Goal: Transaction & Acquisition: Purchase product/service

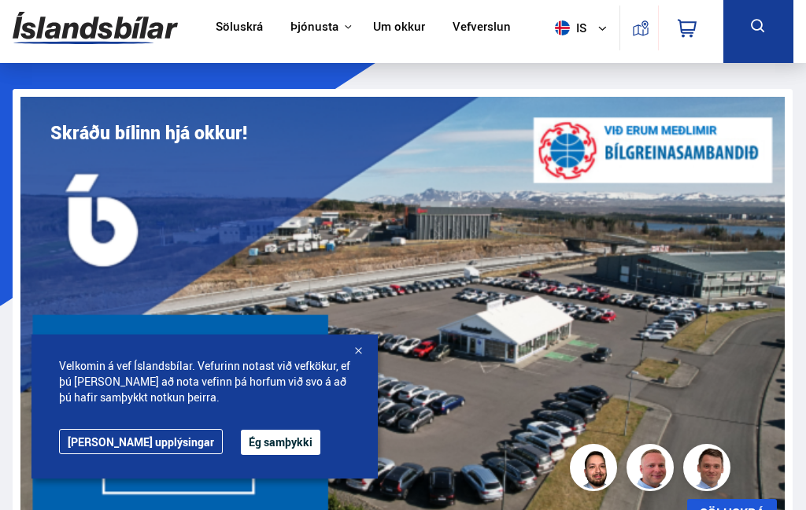
scroll to position [103, 0]
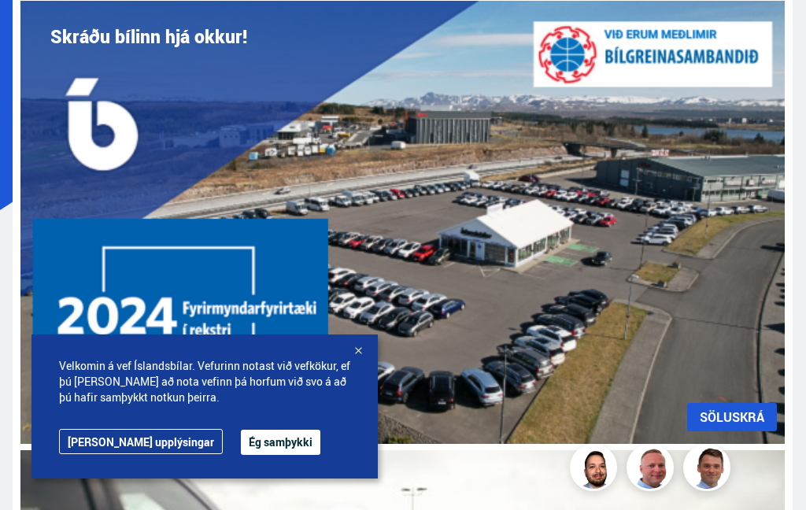
click at [241, 455] on button "Ég samþykki" at bounding box center [280, 442] width 79 height 25
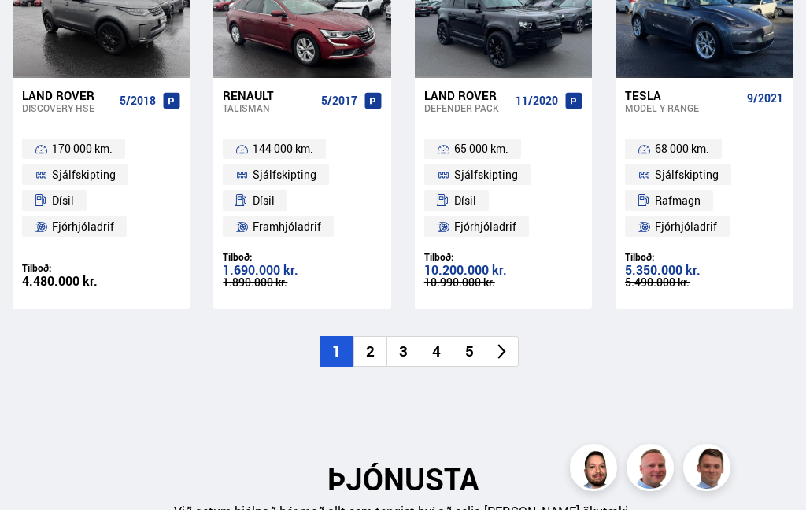
scroll to position [2415, 0]
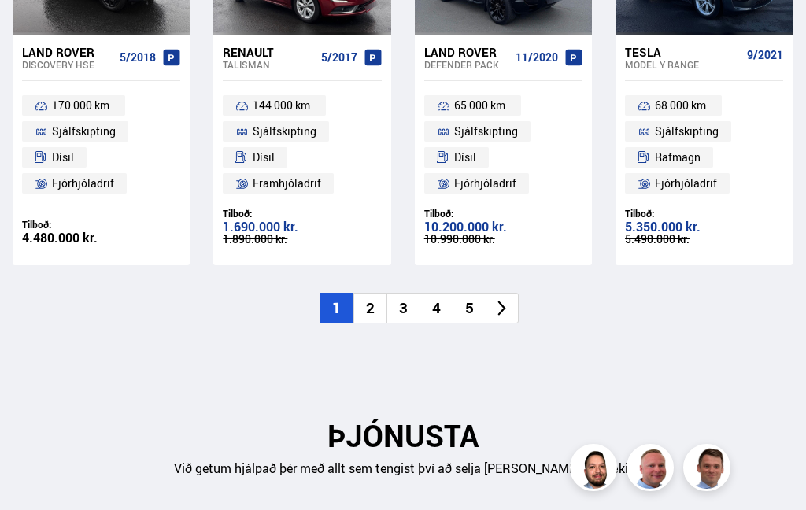
click at [371, 294] on li "2" at bounding box center [369, 308] width 33 height 31
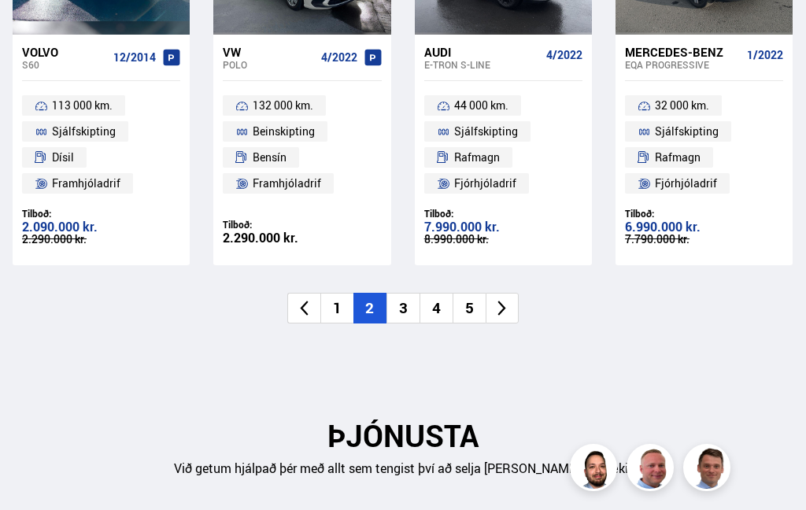
click at [371, 294] on li "2" at bounding box center [369, 308] width 33 height 31
click at [365, 294] on li "2" at bounding box center [369, 308] width 33 height 31
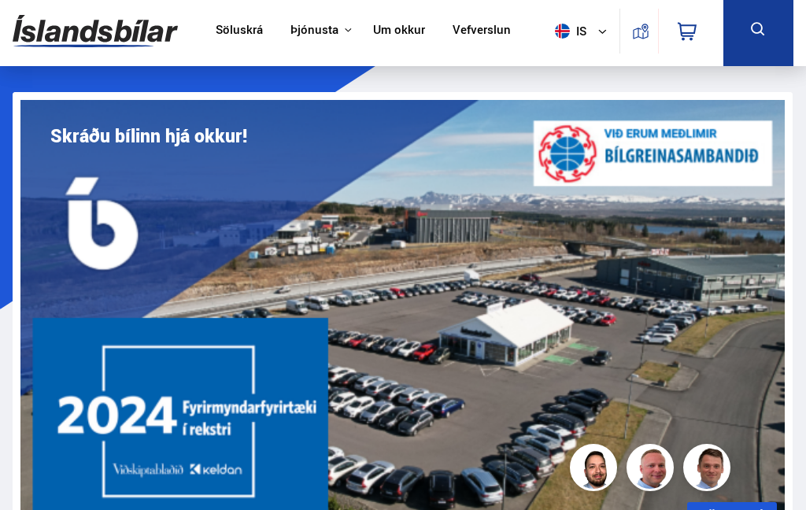
scroll to position [0, 0]
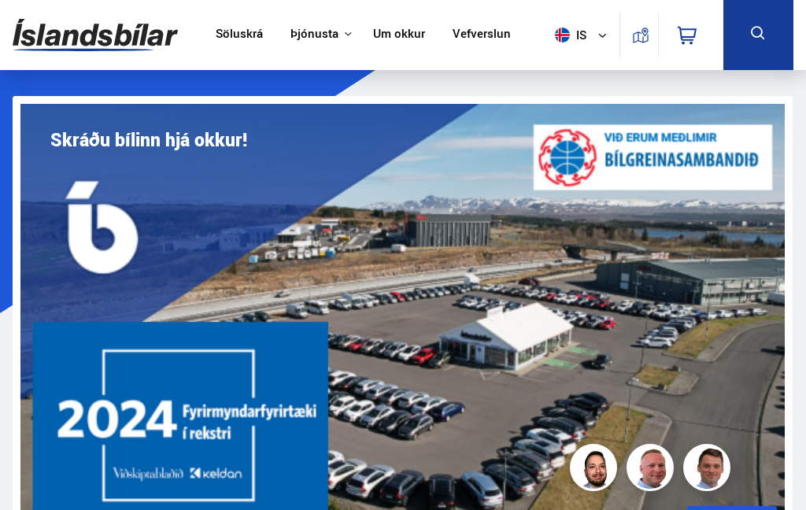
click at [231, 36] on link "Söluskrá" at bounding box center [239, 35] width 47 height 17
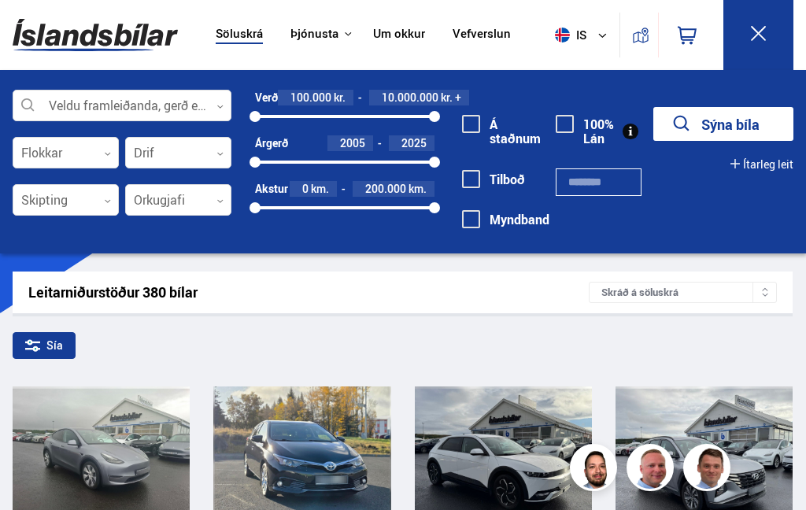
click at [449, 301] on div "Leitarniðurstöður 380 bílar Skráð á [GEOGRAPHIC_DATA]" at bounding box center [403, 292] width 780 height 42
click at [83, 104] on div at bounding box center [122, 105] width 219 height 31
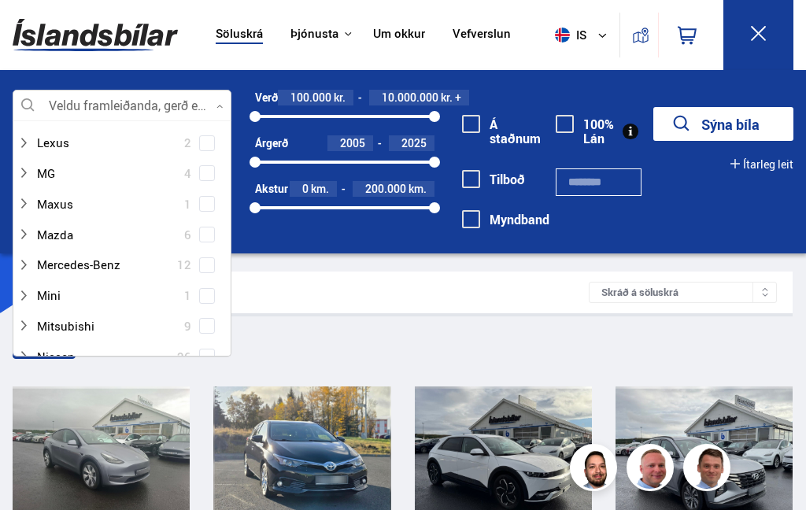
scroll to position [634, 0]
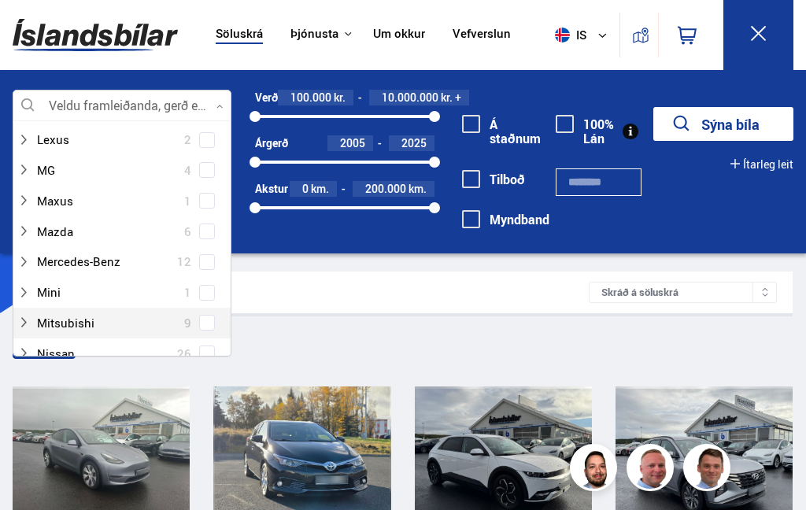
click at [90, 312] on div at bounding box center [106, 323] width 178 height 23
click at [97, 312] on div at bounding box center [106, 323] width 178 height 23
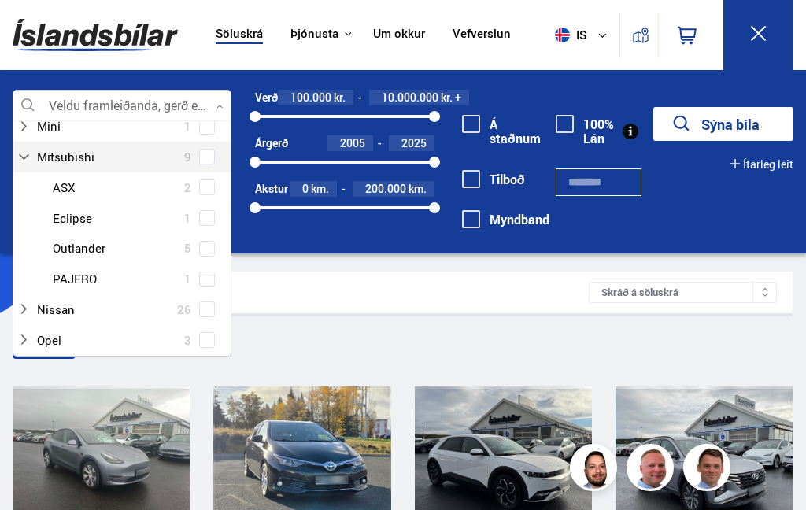
scroll to position [802, 0]
click at [212, 200] on div "Mitsubishi ASX 2 Mitsubishi Eclipse 1 Mitsubishi Outlander 5 Mitsubishi PAJERO 1" at bounding box center [121, 232] width 217 height 122
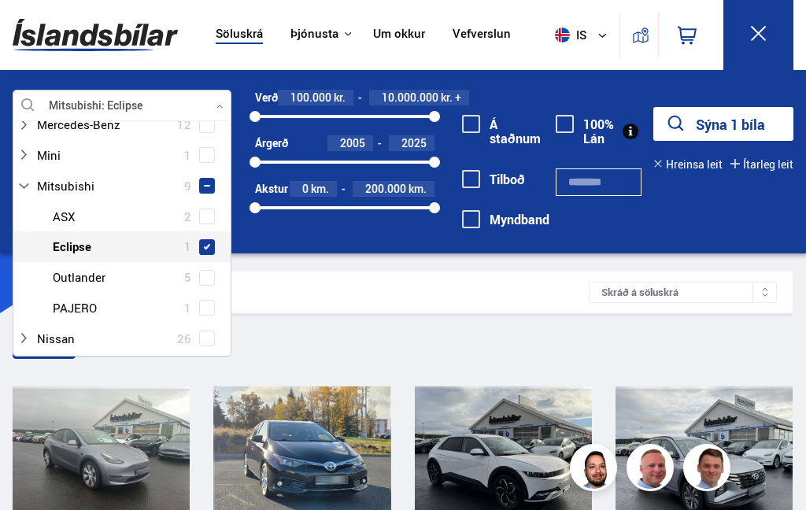
click at [749, 132] on button "Sýna 1 bíla" at bounding box center [723, 124] width 140 height 34
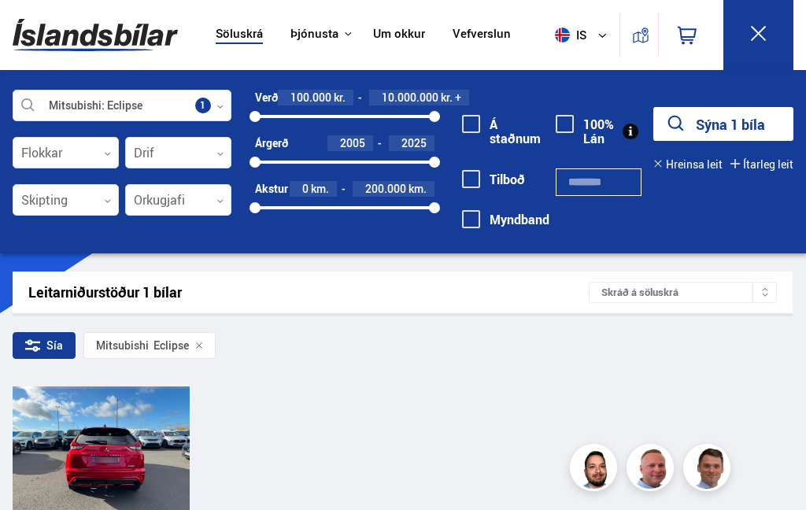
click at [131, 463] on div at bounding box center [136, 455] width 35 height 139
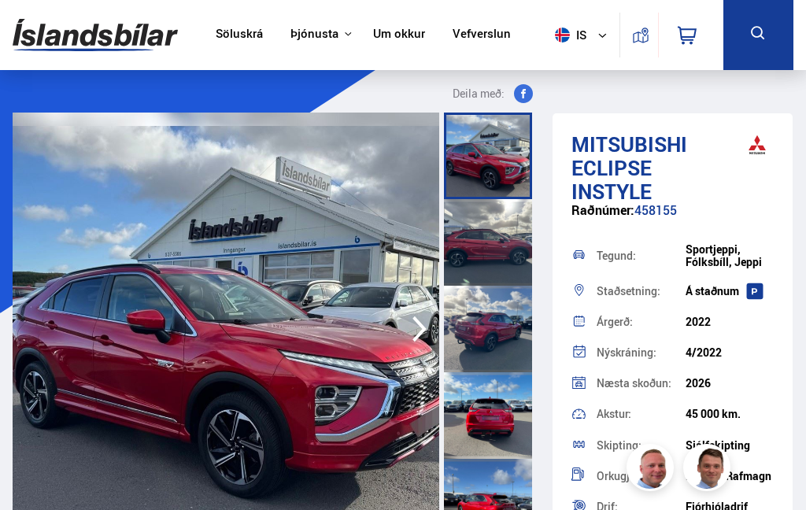
click at [312, 320] on img at bounding box center [226, 329] width 427 height 433
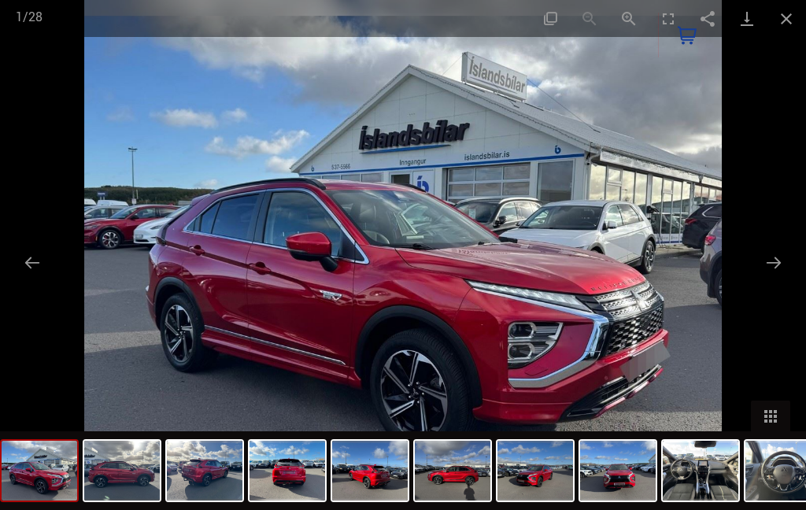
click at [782, 262] on button "Next slide" at bounding box center [773, 262] width 33 height 31
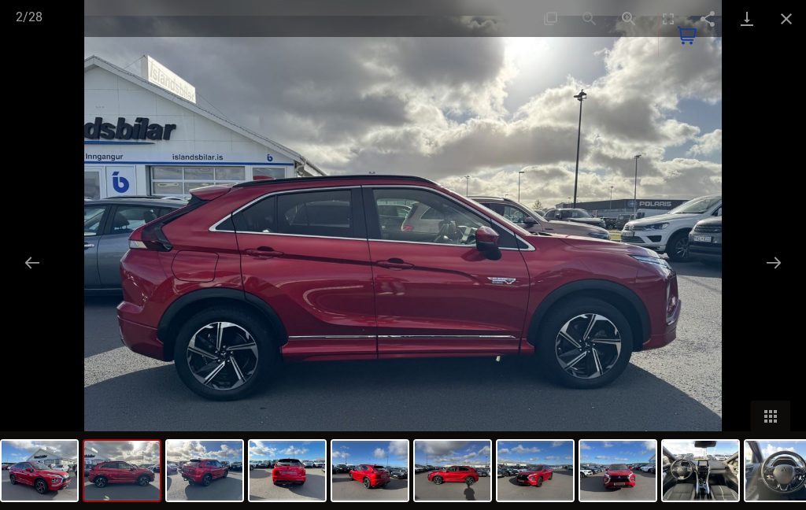
click at [775, 264] on button "Next slide" at bounding box center [773, 262] width 33 height 31
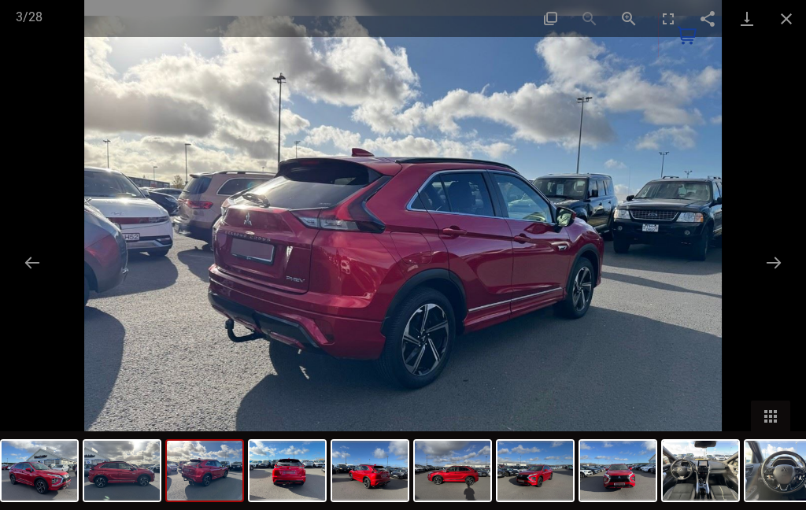
click at [775, 262] on button "Next slide" at bounding box center [773, 262] width 33 height 31
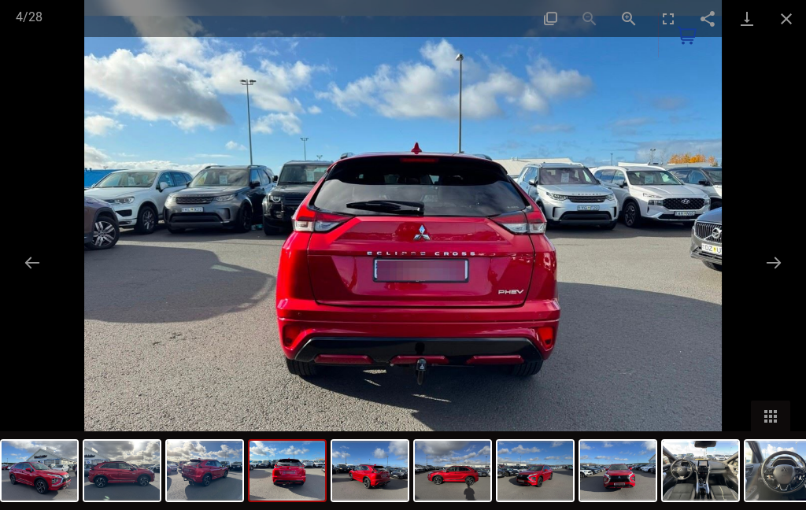
click at [777, 264] on button "Next slide" at bounding box center [773, 262] width 33 height 31
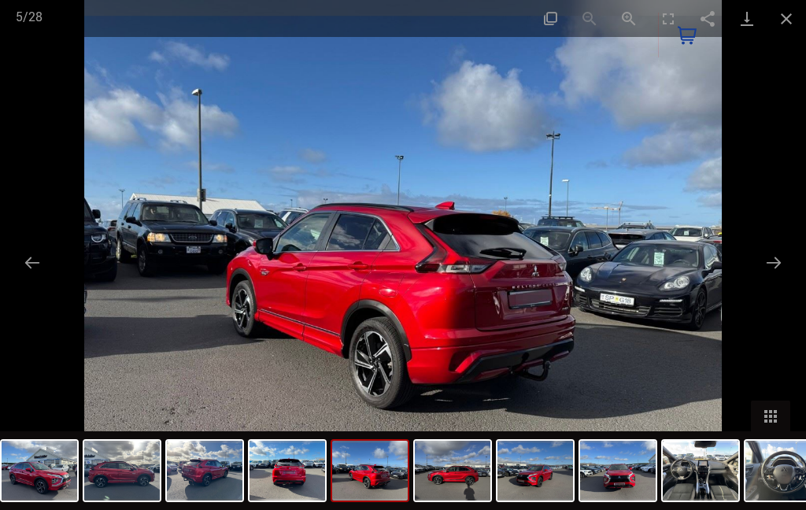
click at [781, 265] on button "Next slide" at bounding box center [773, 262] width 33 height 31
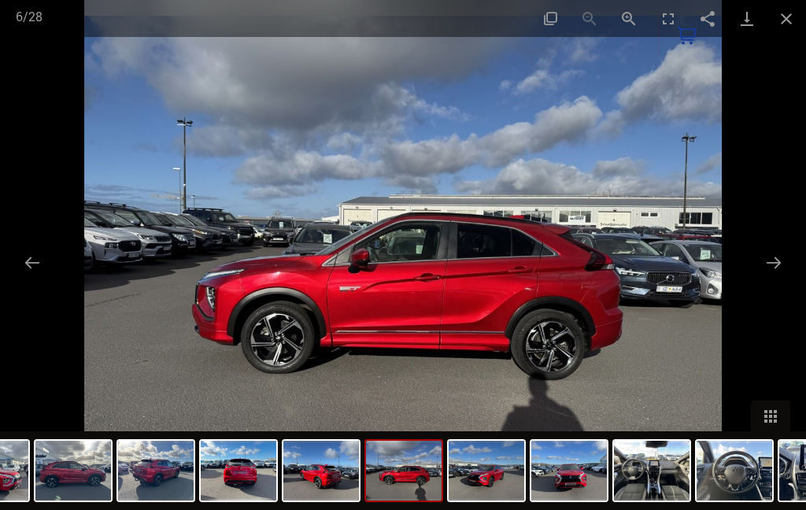
click at [778, 260] on button "Next slide" at bounding box center [773, 262] width 33 height 31
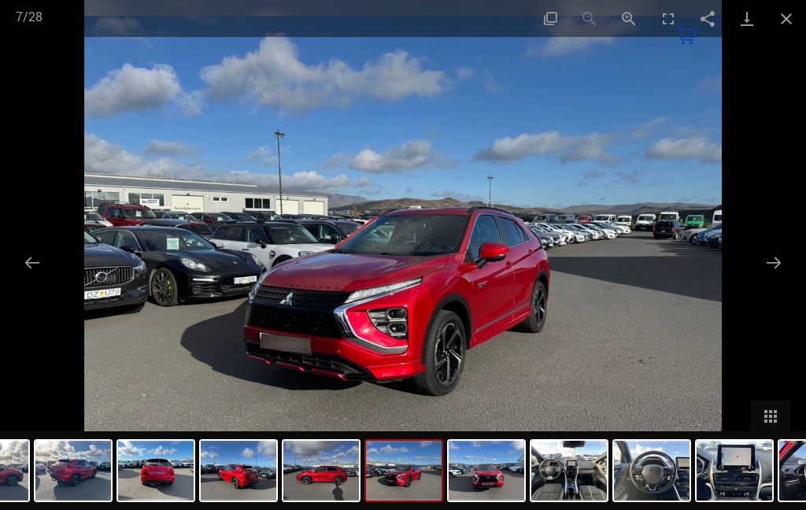
click at [777, 264] on button "Next slide" at bounding box center [773, 262] width 33 height 31
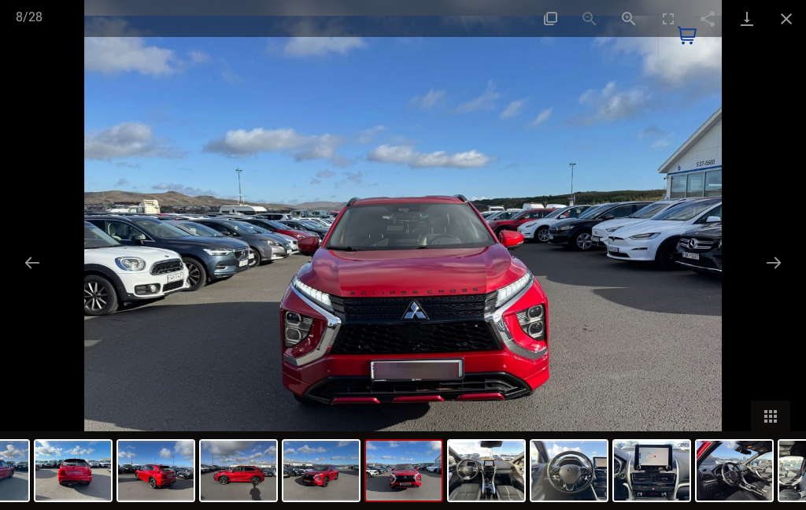
click at [784, 265] on button "Next slide" at bounding box center [773, 262] width 33 height 31
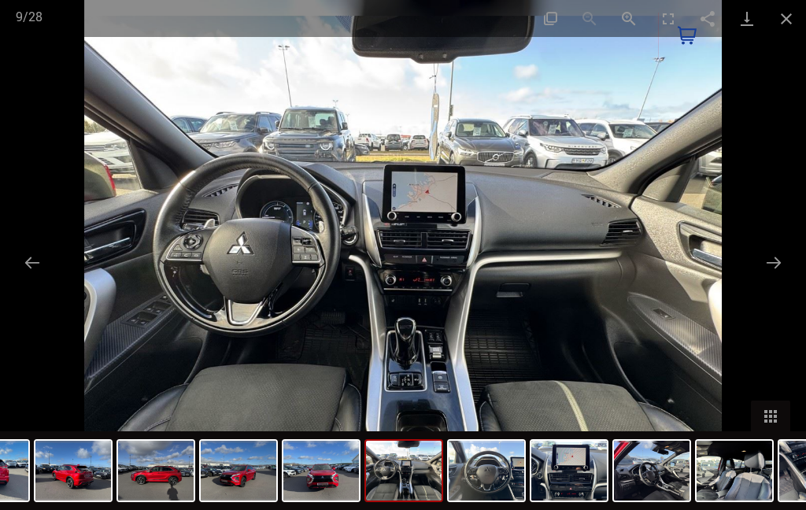
click at [785, 268] on button "Next slide" at bounding box center [773, 262] width 33 height 31
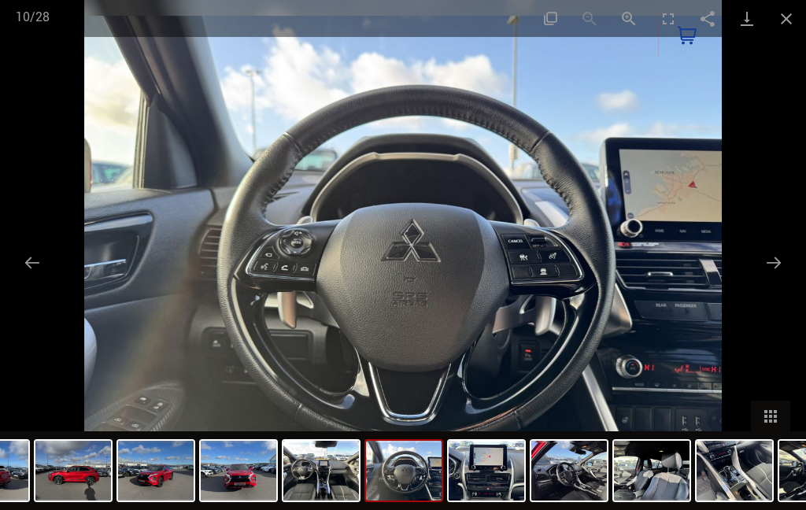
click at [785, 266] on button "Next slide" at bounding box center [773, 262] width 33 height 31
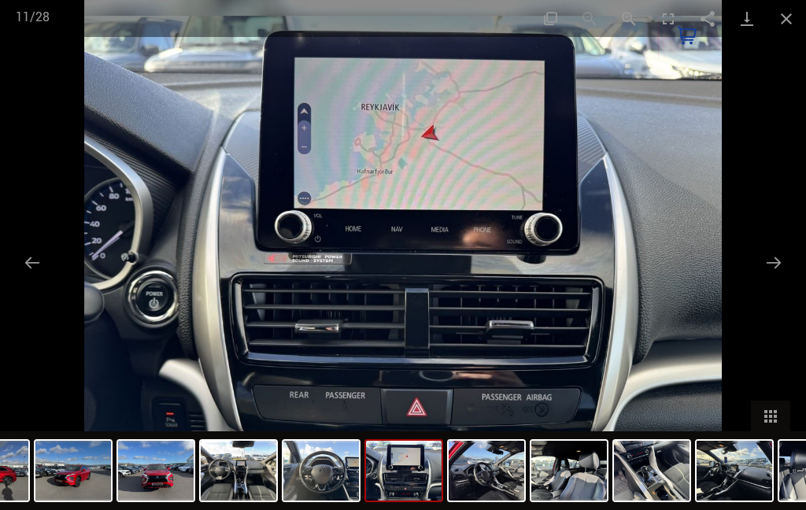
click at [783, 18] on button "Close gallery" at bounding box center [785, 18] width 39 height 37
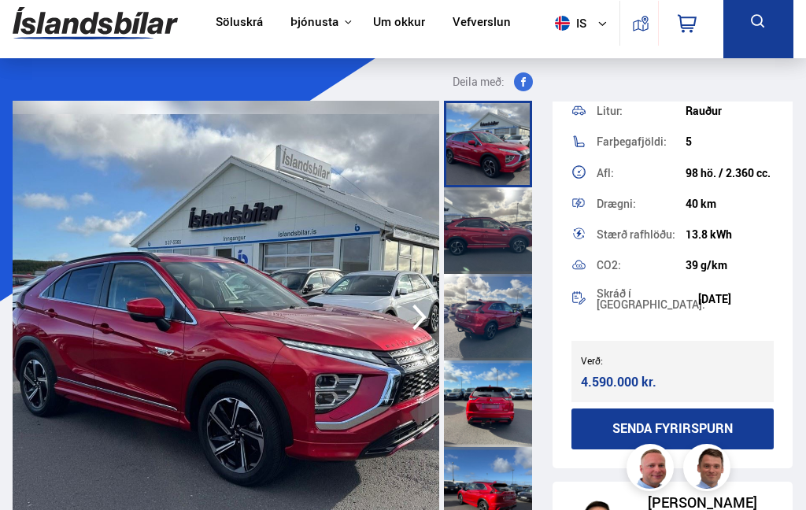
scroll to position [11, 0]
click at [244, 345] on img at bounding box center [226, 318] width 427 height 433
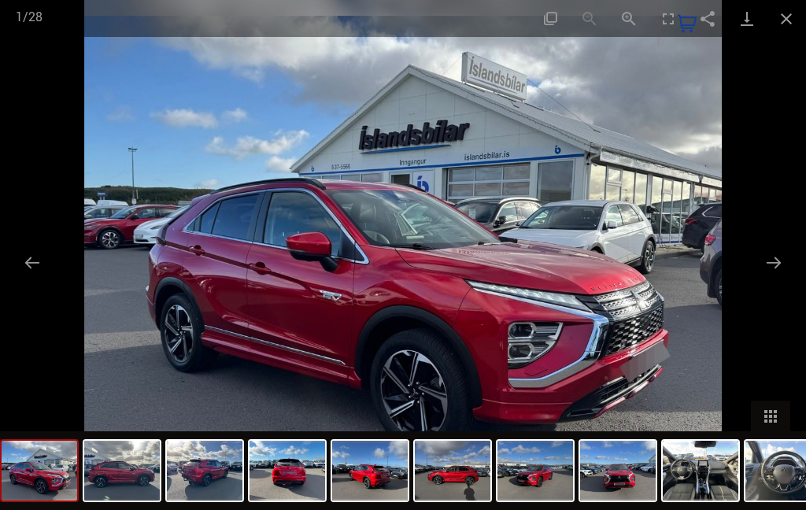
click at [777, 264] on button "Next slide" at bounding box center [773, 262] width 33 height 31
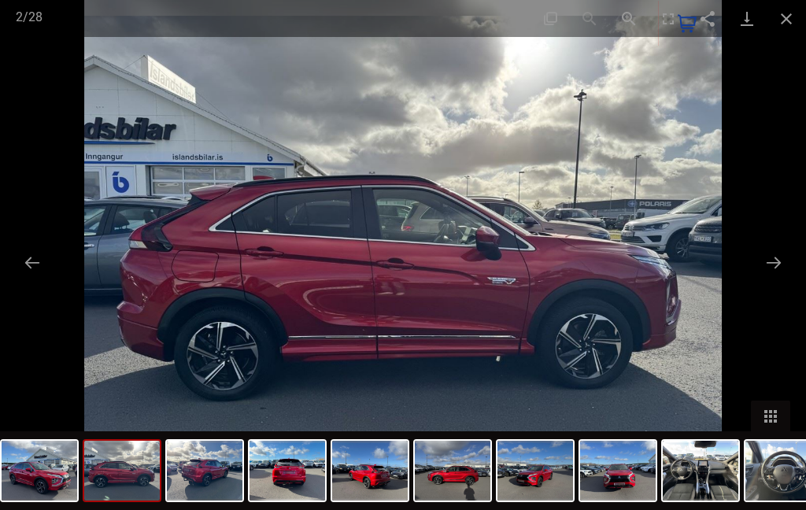
click at [774, 266] on button "Next slide" at bounding box center [773, 262] width 33 height 31
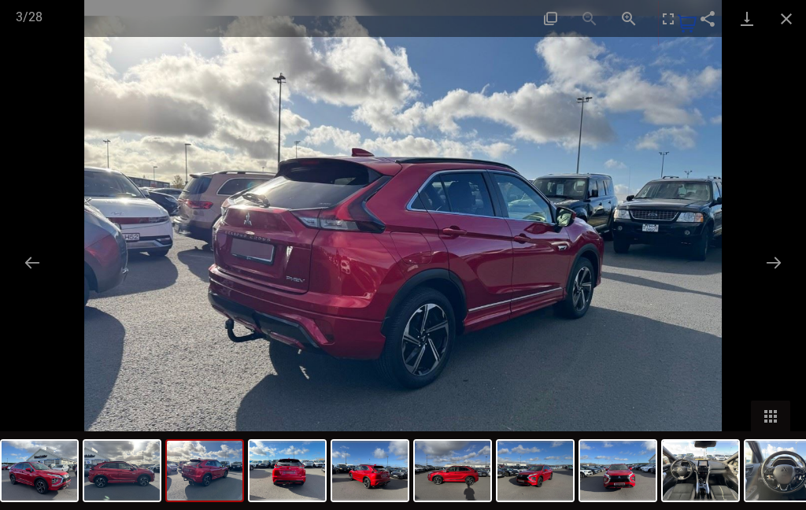
click at [776, 264] on button "Next slide" at bounding box center [773, 262] width 33 height 31
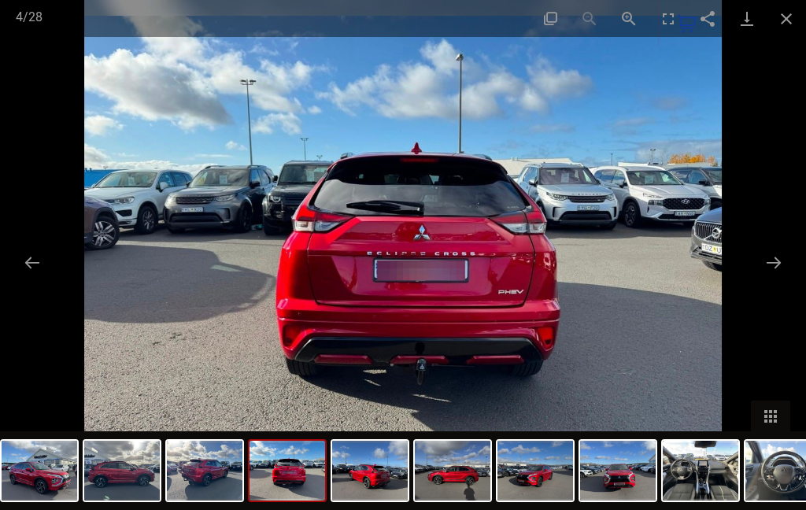
click at [777, 261] on button "Next slide" at bounding box center [773, 262] width 33 height 31
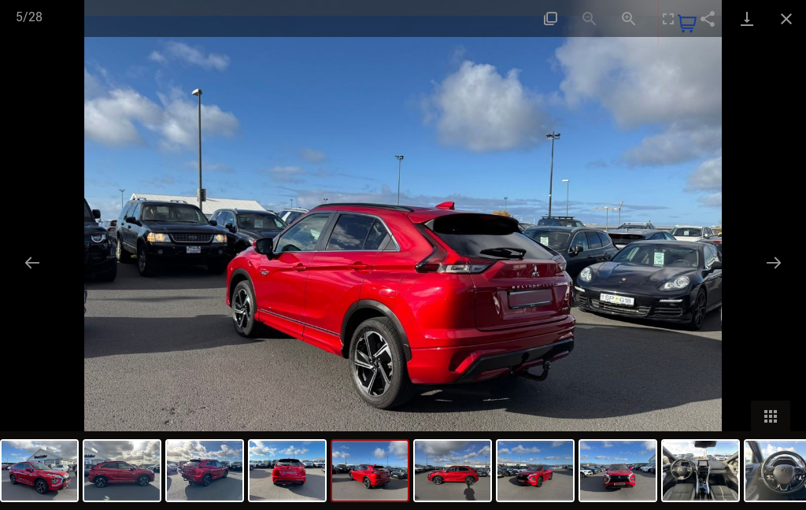
click at [777, 267] on button "Next slide" at bounding box center [773, 262] width 33 height 31
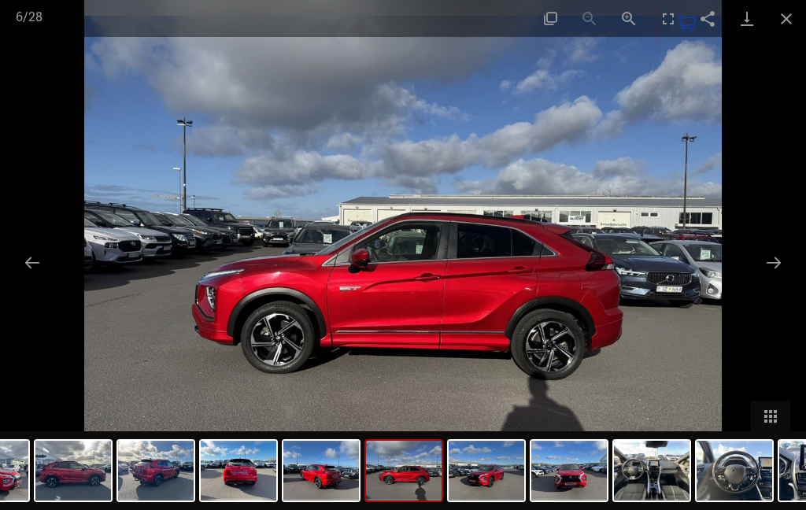
click at [777, 264] on button "Next slide" at bounding box center [773, 262] width 33 height 31
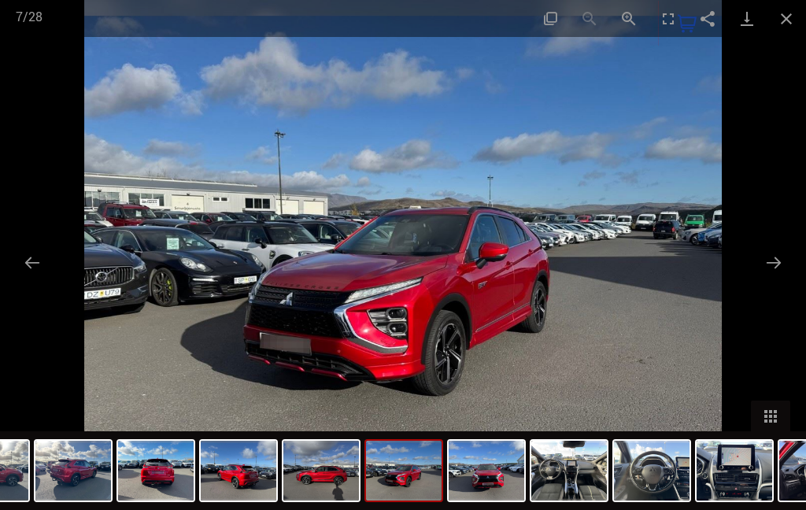
click at [781, 263] on button "Next slide" at bounding box center [773, 262] width 33 height 31
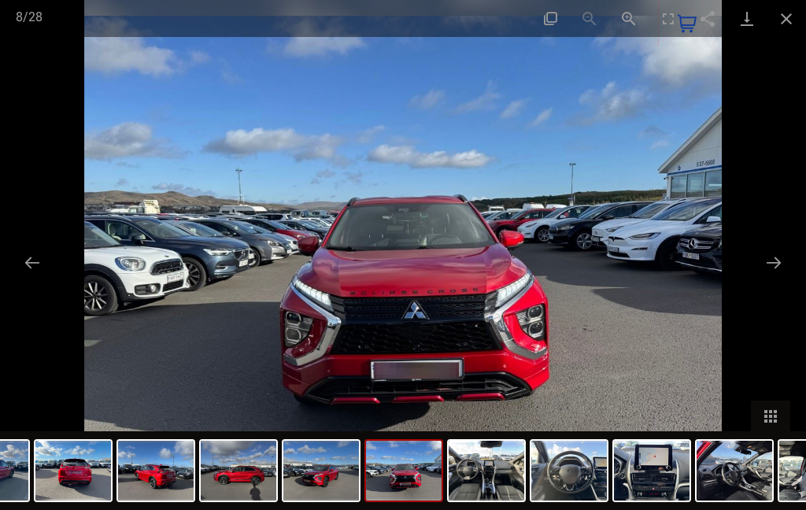
click at [784, 266] on button "Next slide" at bounding box center [773, 262] width 33 height 31
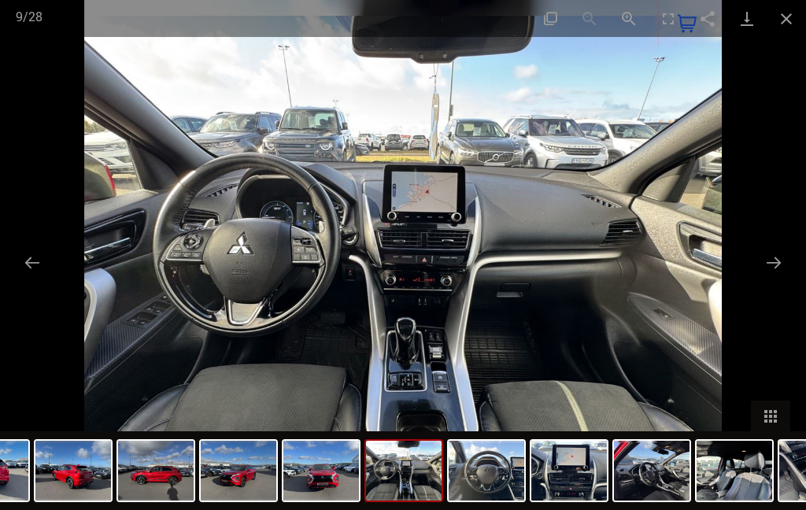
click at [778, 262] on button "Next slide" at bounding box center [773, 262] width 33 height 31
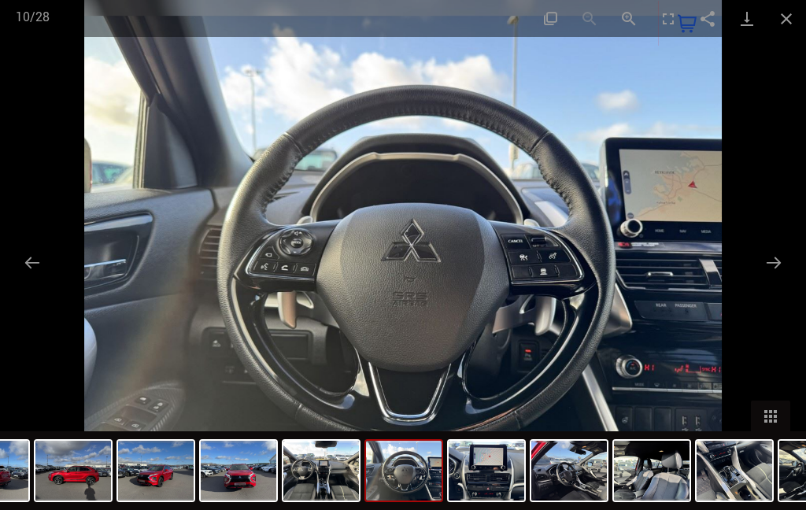
click at [774, 264] on button "Next slide" at bounding box center [773, 262] width 33 height 31
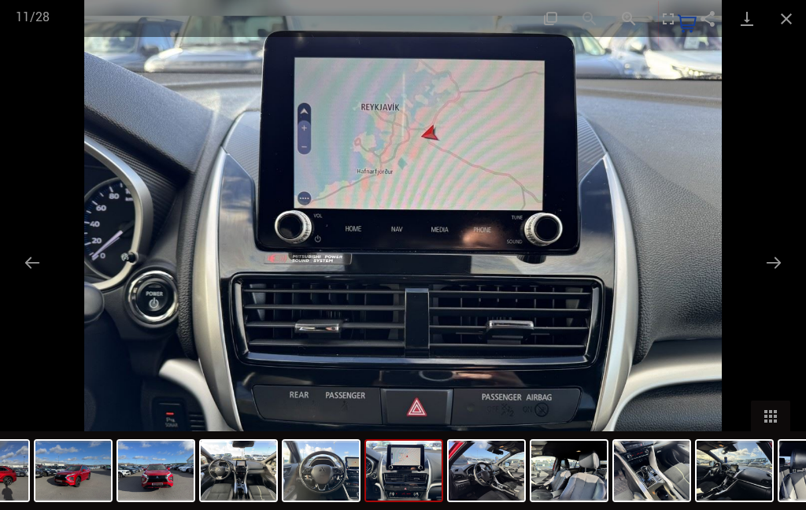
click at [780, 264] on button "Next slide" at bounding box center [773, 262] width 33 height 31
